Goal: Find specific page/section: Find specific page/section

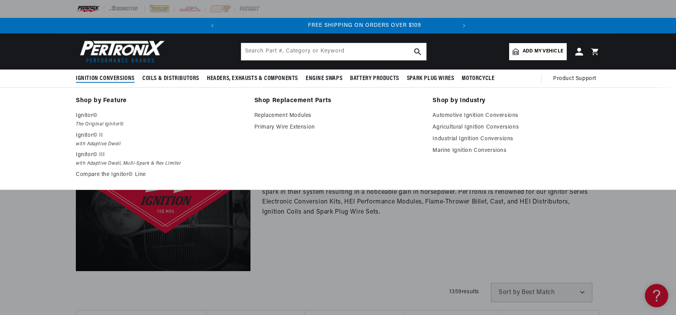
scroll to position [0, 235]
click at [83, 115] on p "Ignitor©" at bounding box center [160, 115] width 168 height 9
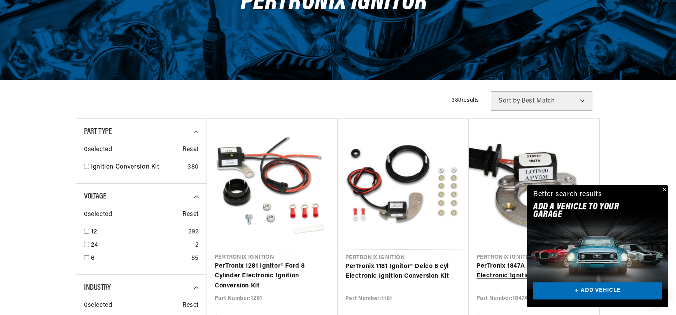
scroll to position [0, 235]
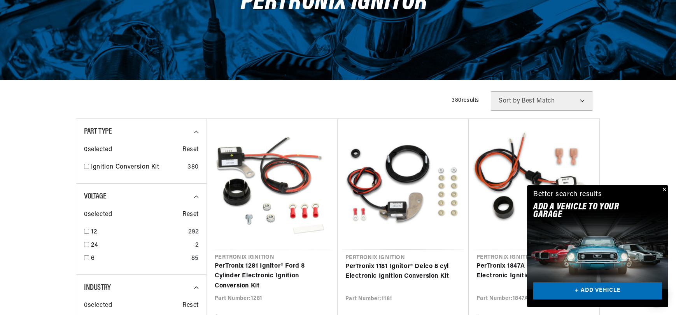
click at [665, 189] on button "Close" at bounding box center [663, 189] width 9 height 9
